Goal: Transaction & Acquisition: Purchase product/service

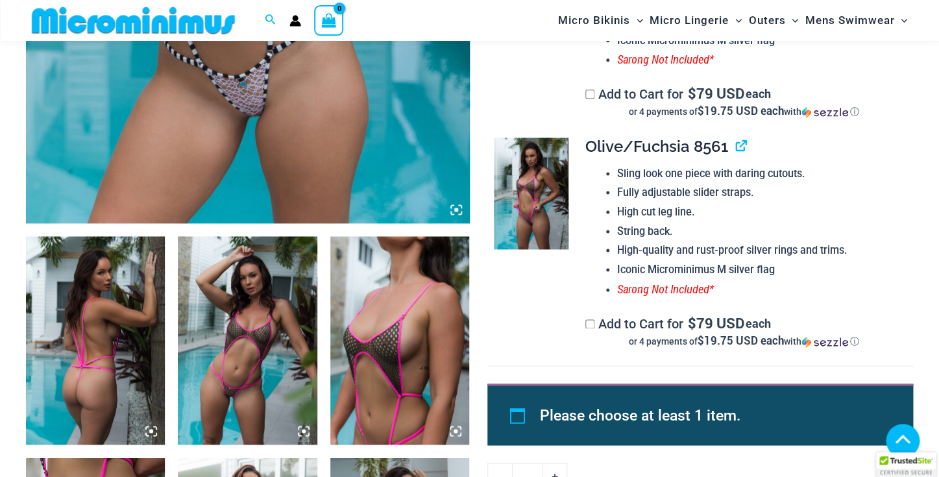
scroll to position [541, 0]
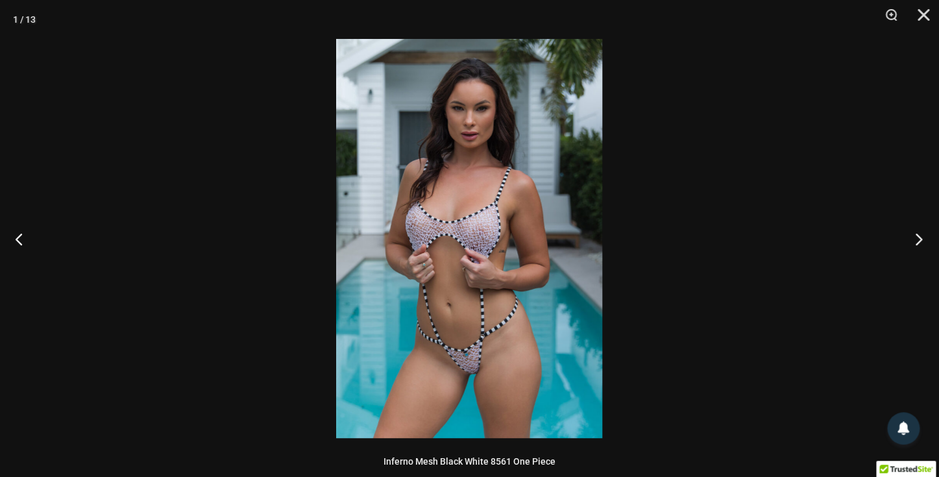
click at [918, 236] on button "Next" at bounding box center [914, 238] width 49 height 65
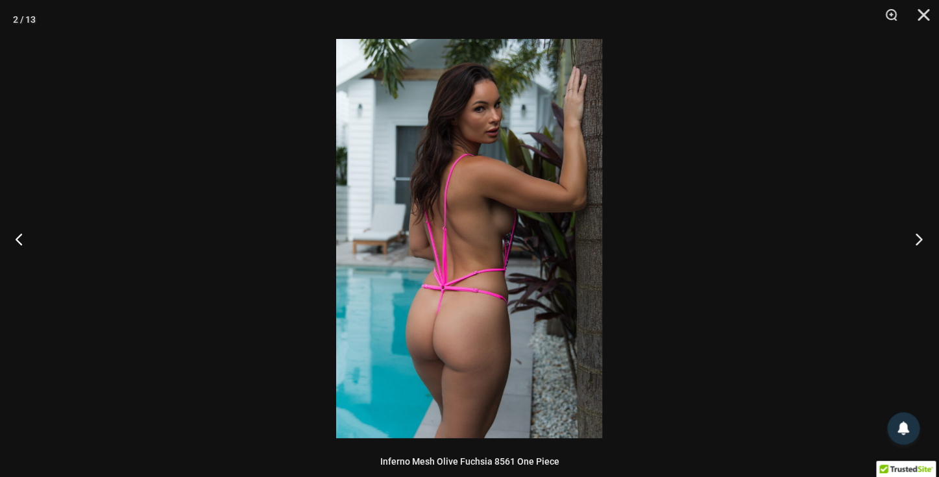
click at [918, 236] on button "Next" at bounding box center [914, 238] width 49 height 65
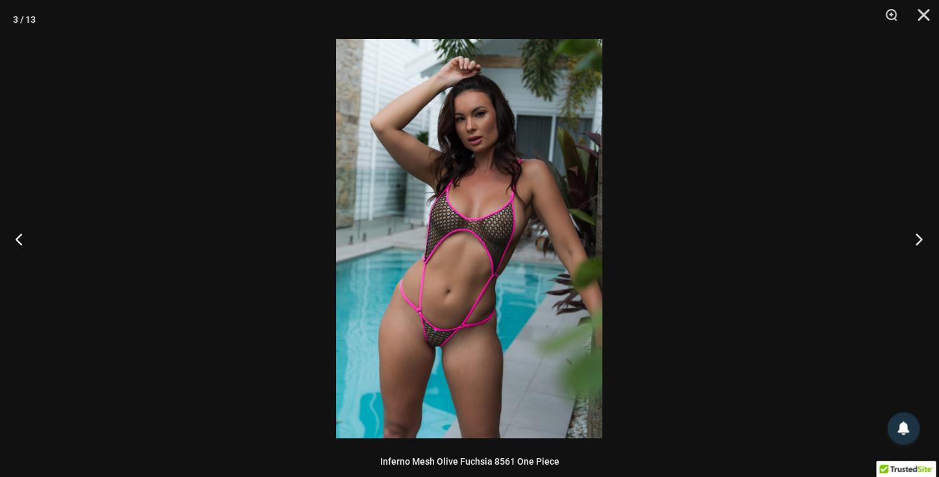
click at [918, 236] on button "Next" at bounding box center [914, 238] width 49 height 65
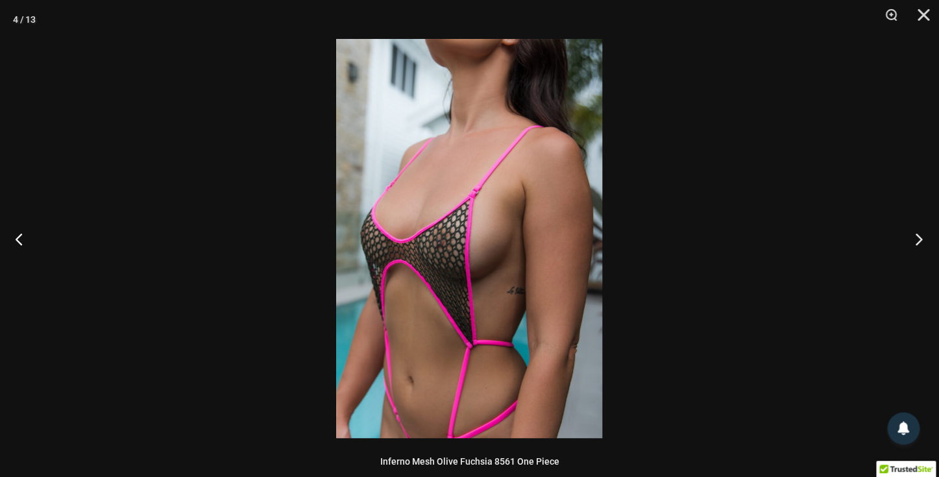
click at [918, 236] on button "Next" at bounding box center [914, 238] width 49 height 65
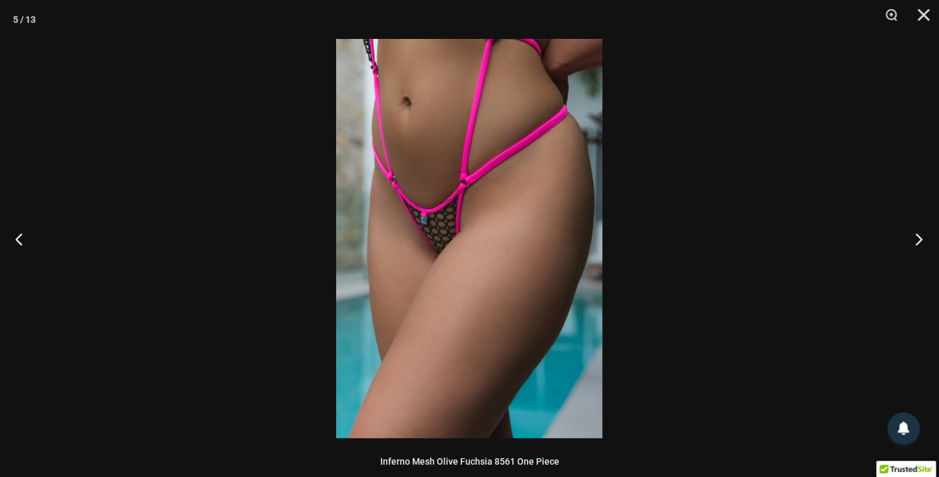
click at [918, 236] on button "Next" at bounding box center [914, 238] width 49 height 65
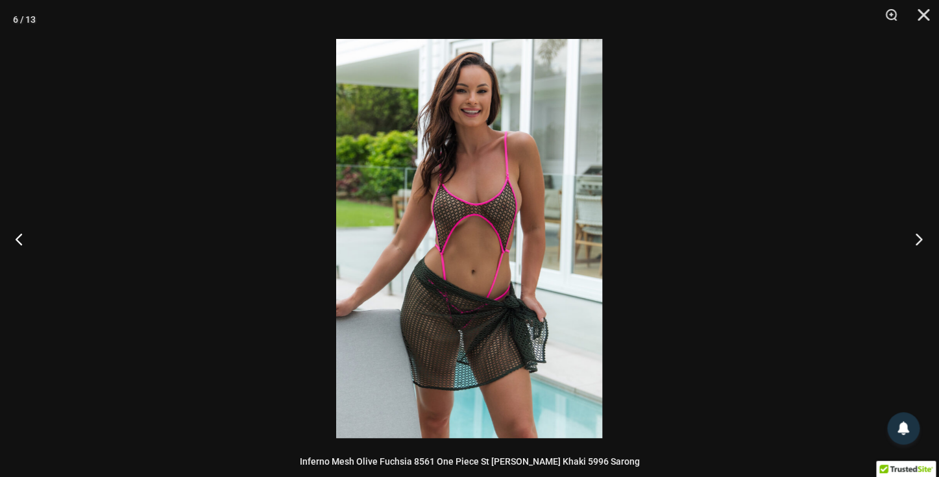
click at [918, 236] on button "Next" at bounding box center [914, 238] width 49 height 65
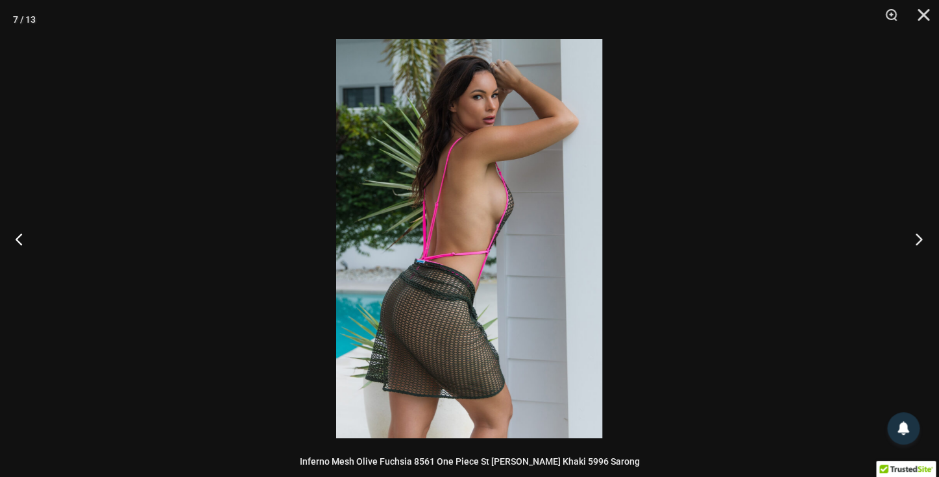
click at [918, 236] on button "Next" at bounding box center [914, 238] width 49 height 65
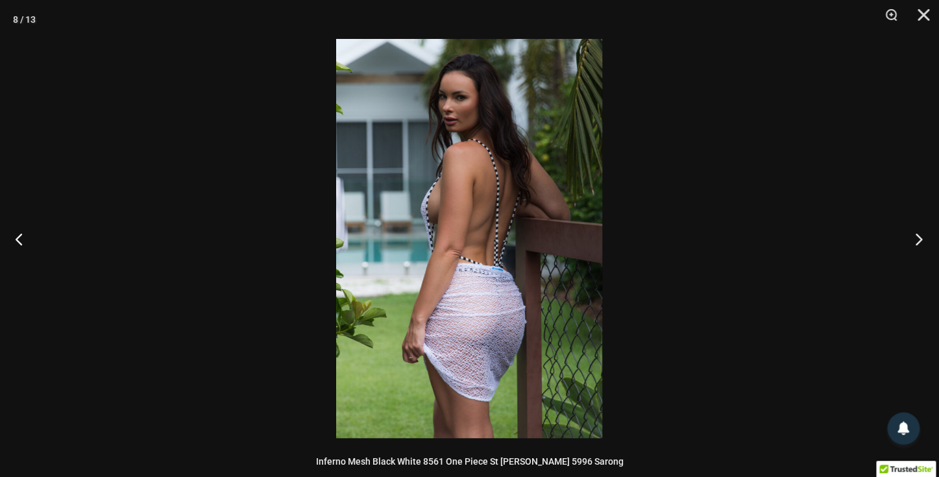
click at [918, 236] on button "Next" at bounding box center [914, 238] width 49 height 65
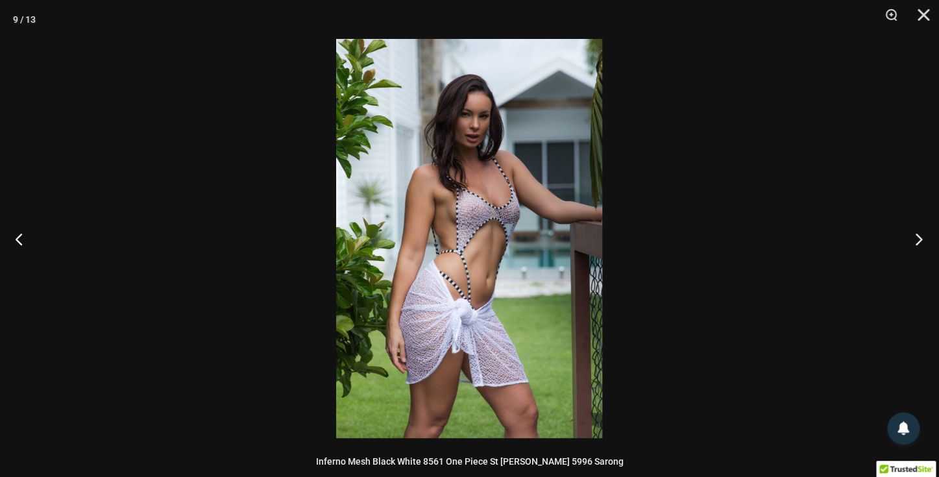
click at [918, 236] on button "Next" at bounding box center [914, 238] width 49 height 65
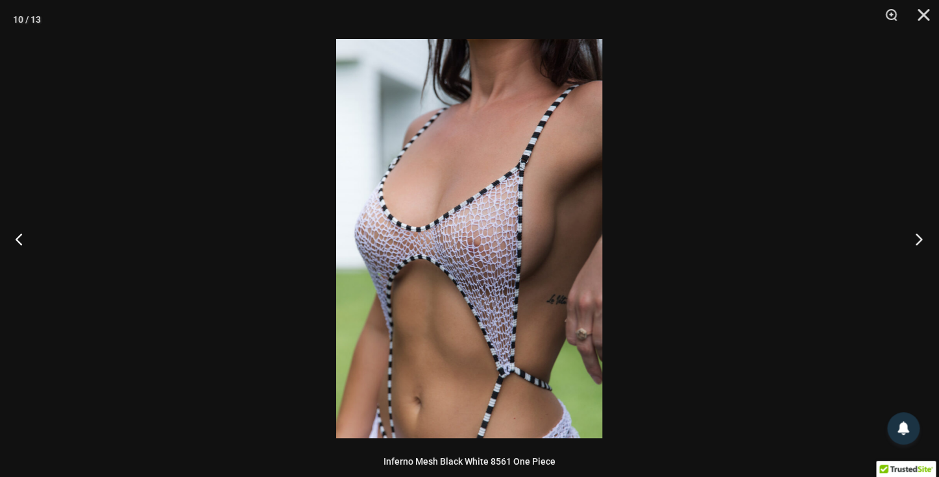
click at [918, 236] on button "Next" at bounding box center [914, 238] width 49 height 65
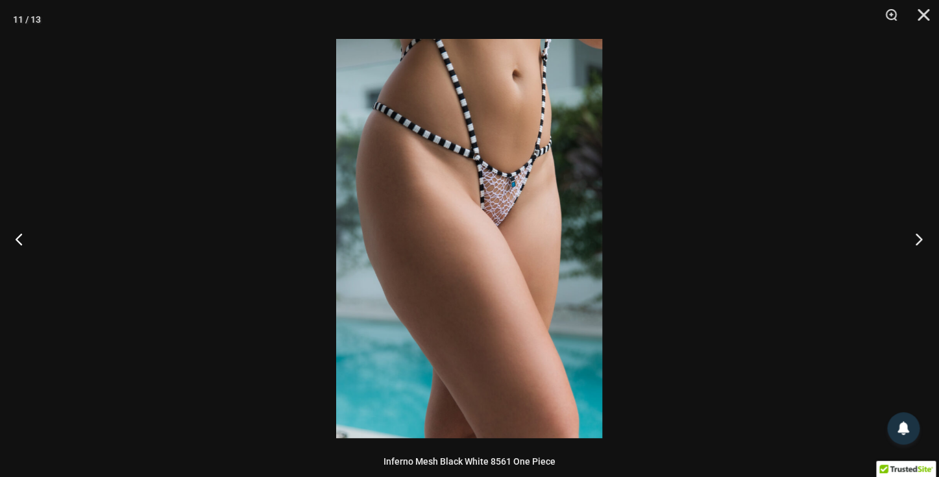
click at [918, 236] on button "Next" at bounding box center [914, 238] width 49 height 65
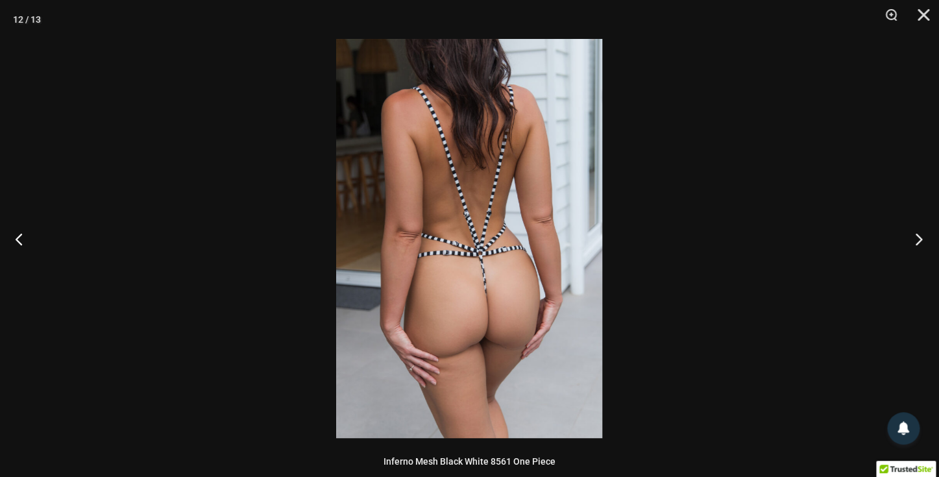
click at [918, 236] on button "Next" at bounding box center [914, 238] width 49 height 65
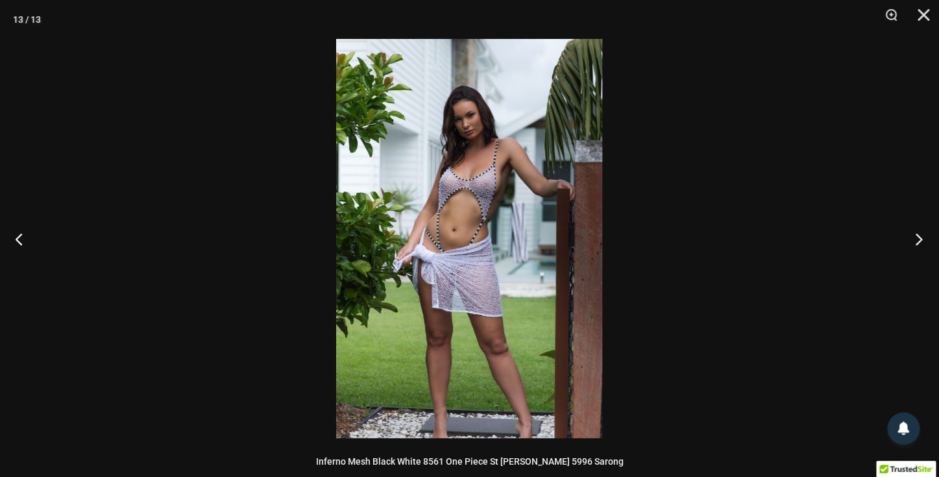
click at [918, 236] on button "Next" at bounding box center [914, 238] width 49 height 65
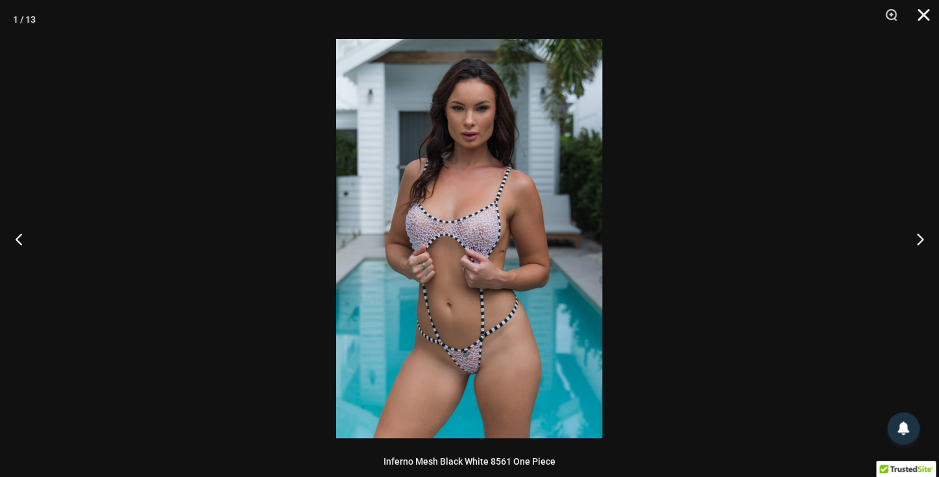
click at [925, 15] on button "Close" at bounding box center [919, 19] width 32 height 39
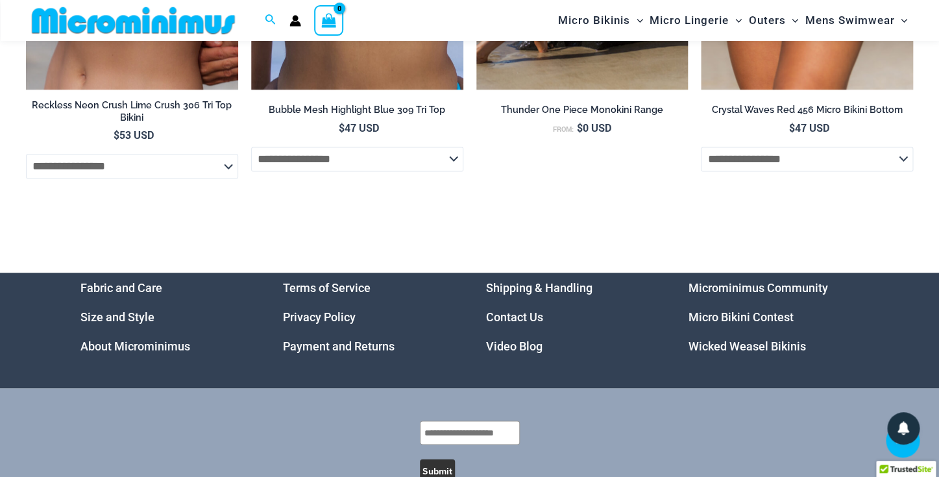
scroll to position [4563, 0]
